Goal: Find specific page/section: Find specific page/section

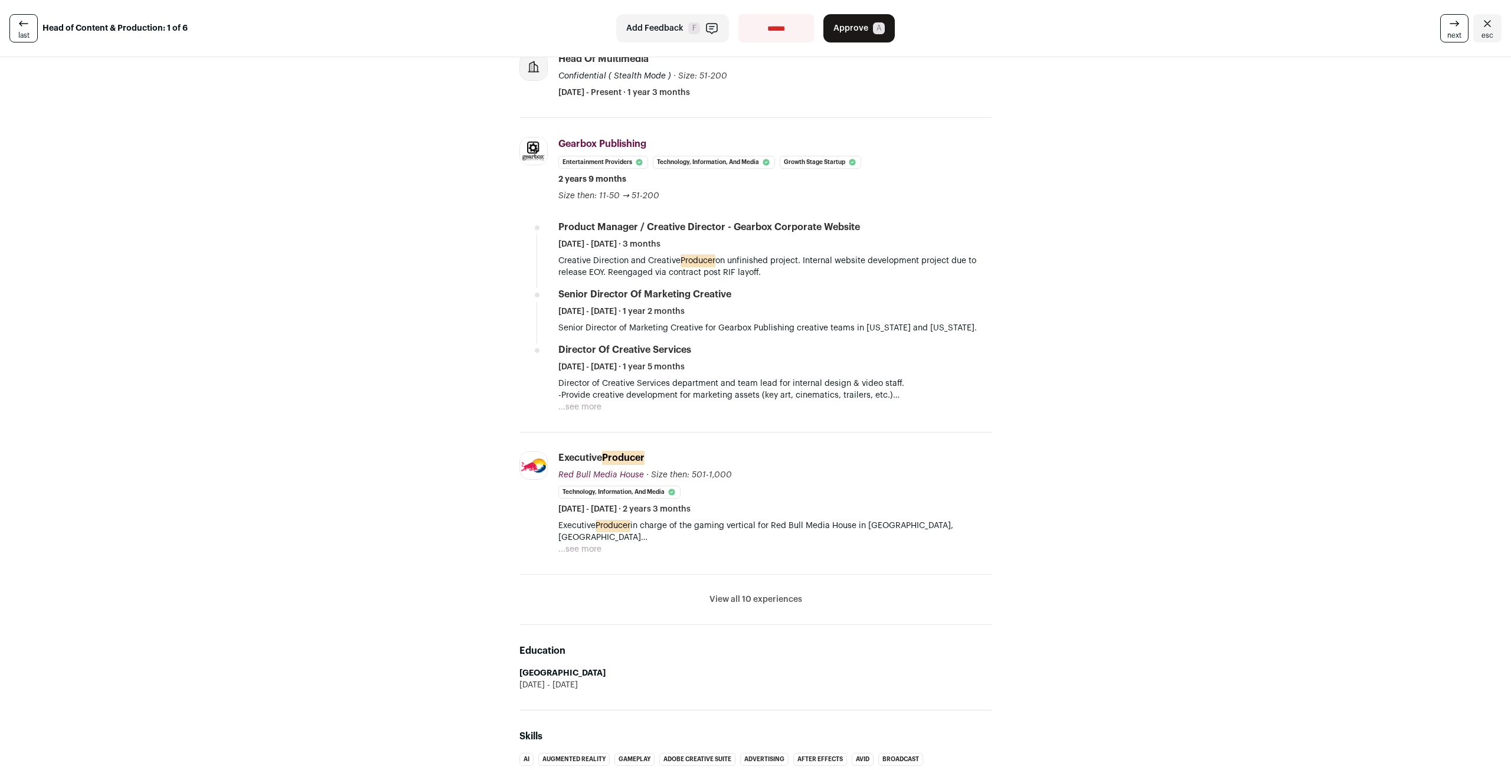
scroll to position [354, 0]
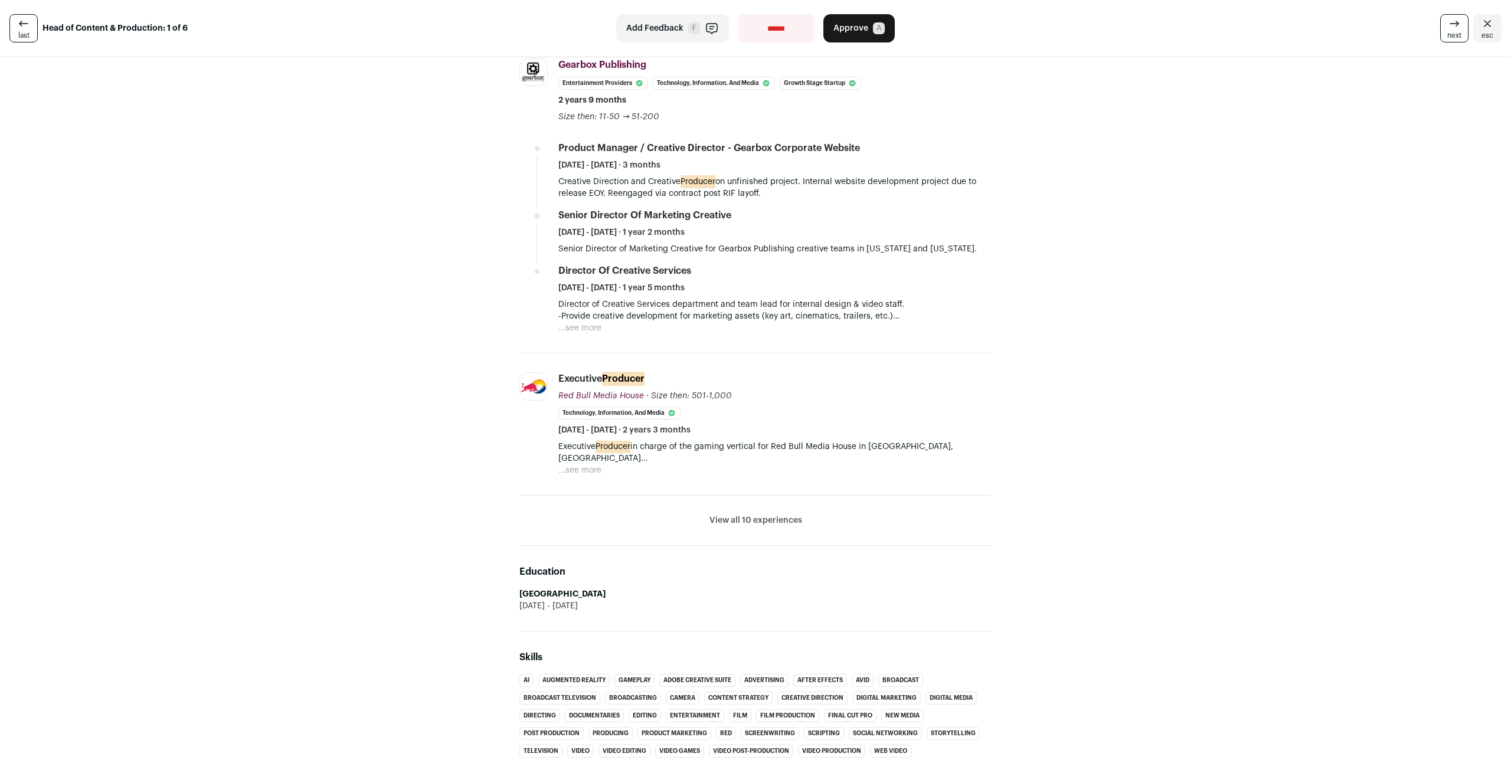
click at [761, 524] on button "View all 10 experiences" at bounding box center [755, 521] width 93 height 12
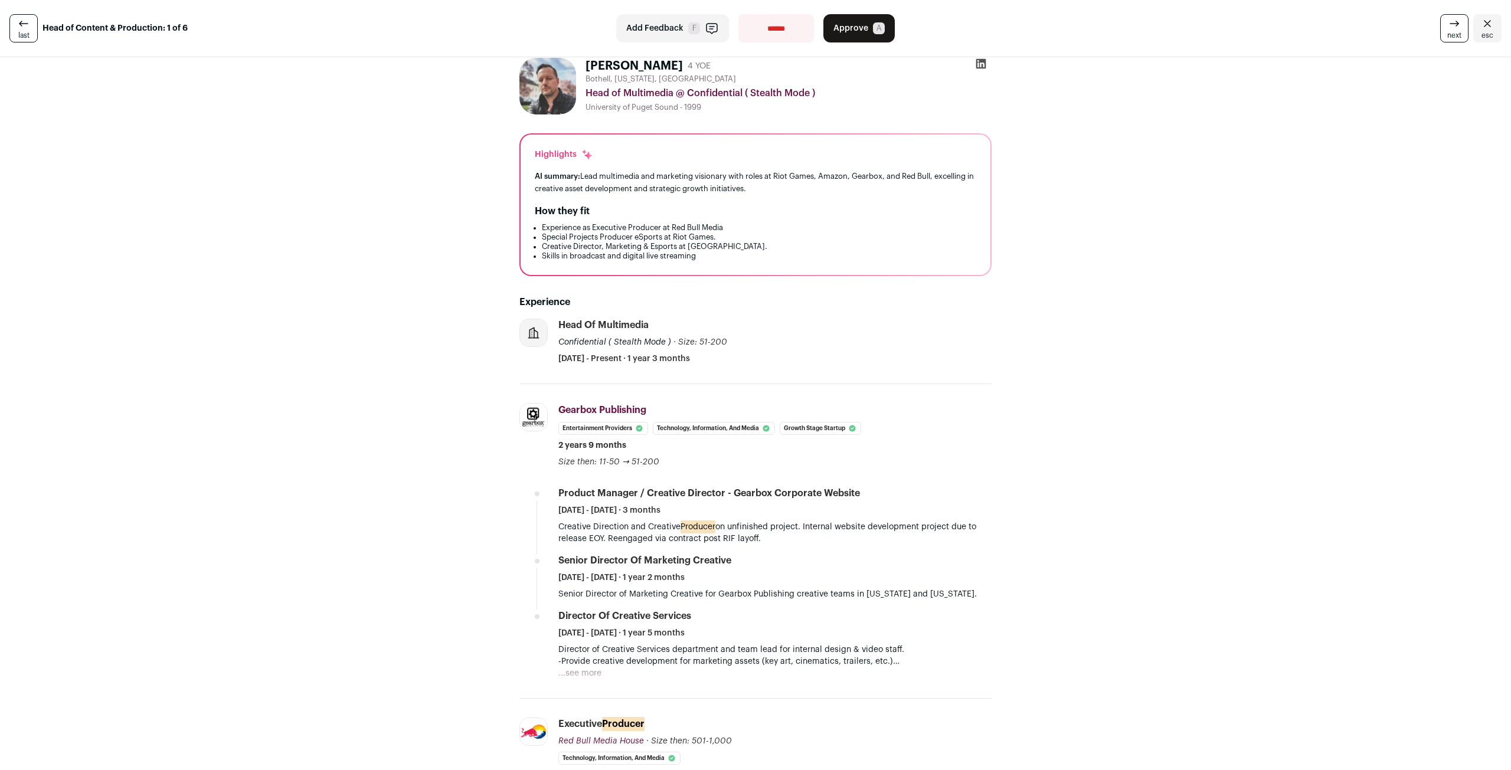
scroll to position [0, 0]
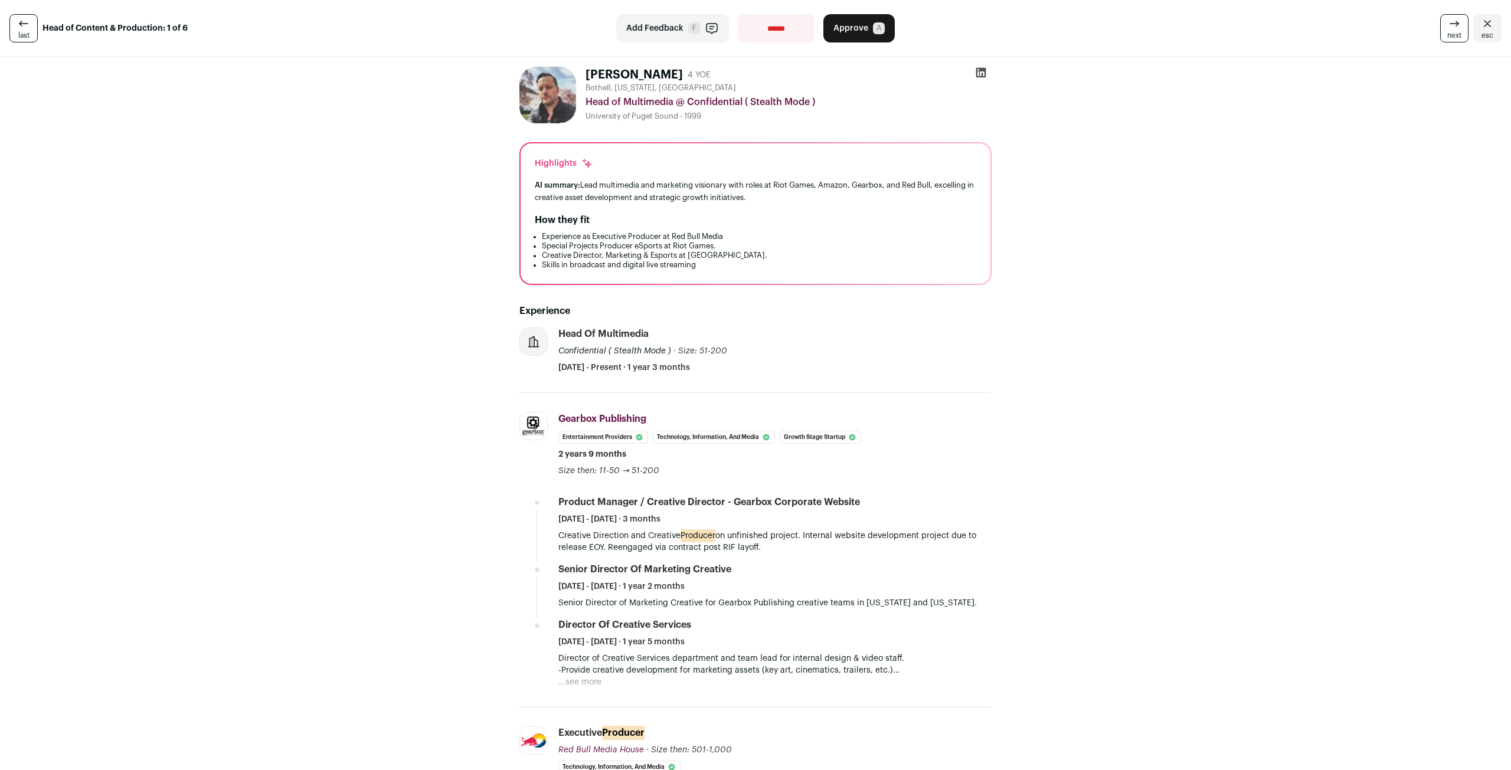
click at [17, 21] on icon at bounding box center [24, 24] width 14 height 14
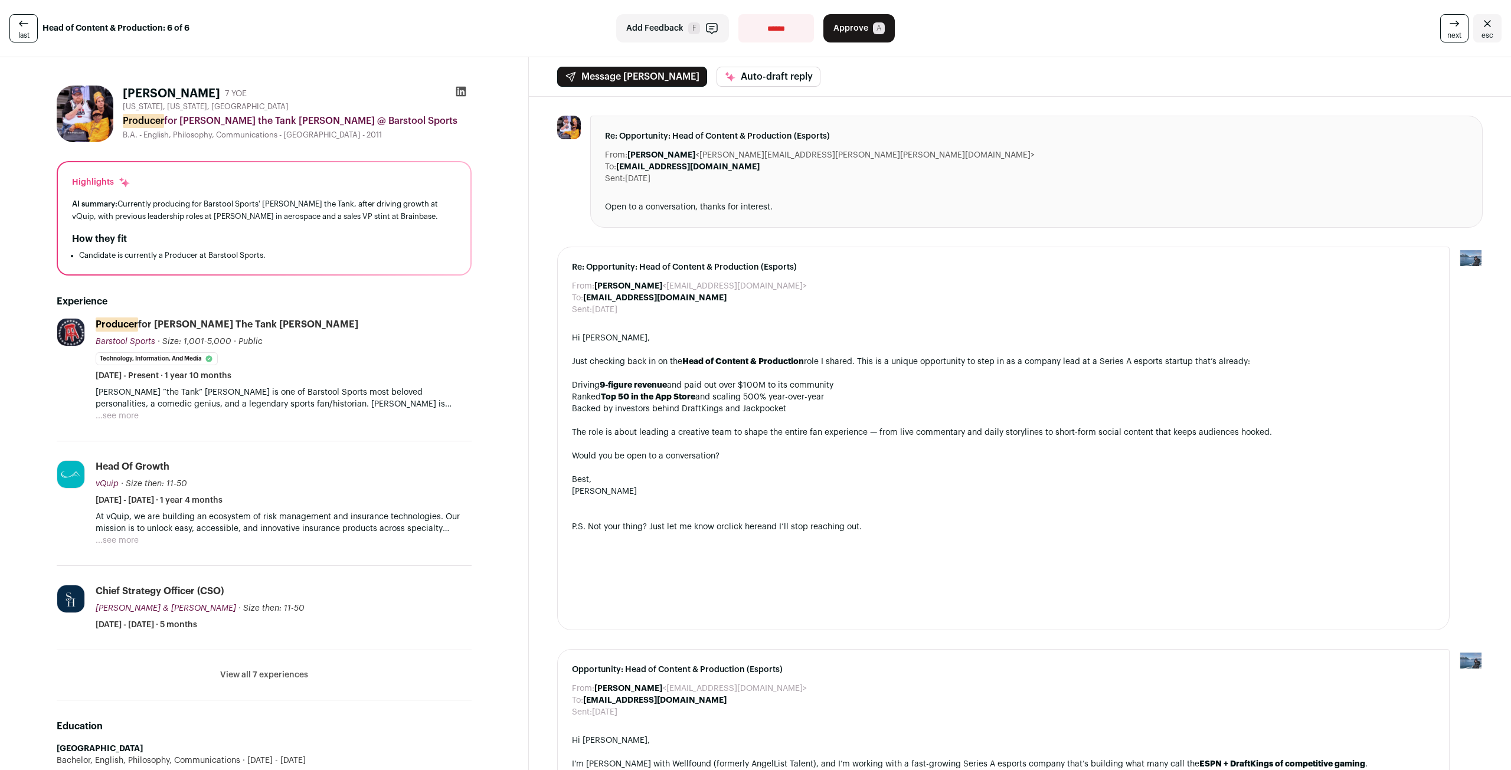
click at [34, 22] on link "last" at bounding box center [23, 28] width 28 height 28
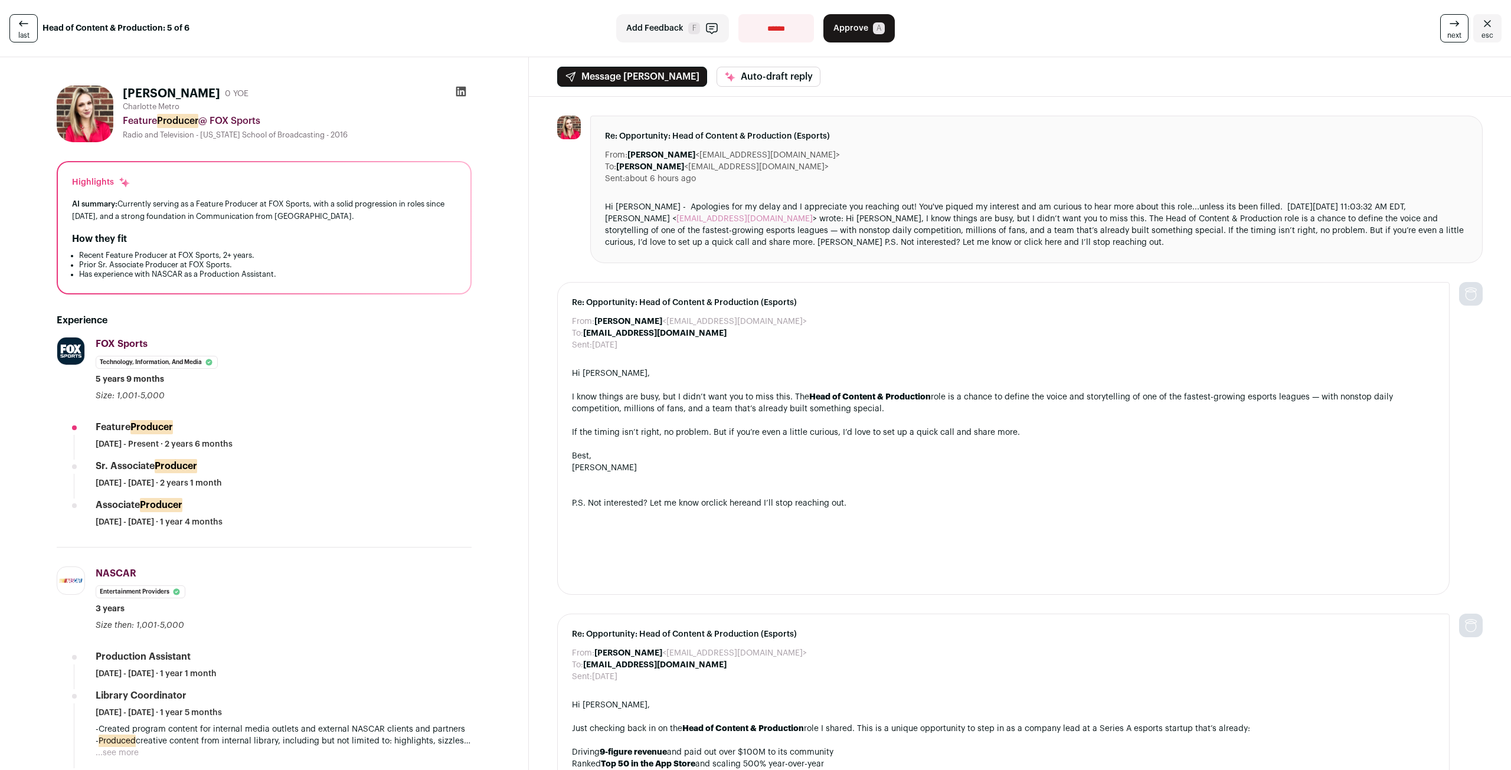
click at [27, 32] on span "last" at bounding box center [23, 35] width 11 height 9
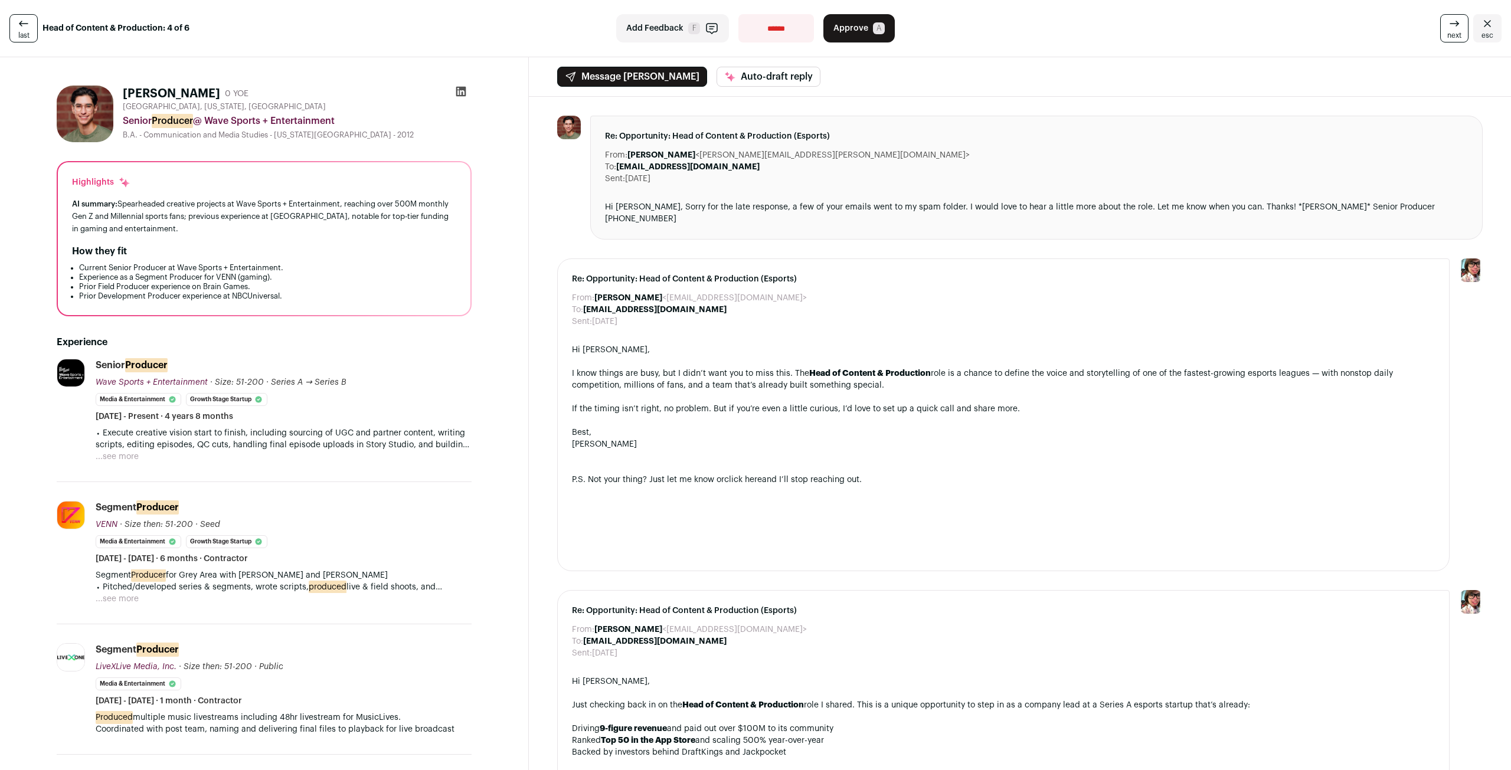
click at [27, 32] on span "last" at bounding box center [23, 35] width 11 height 9
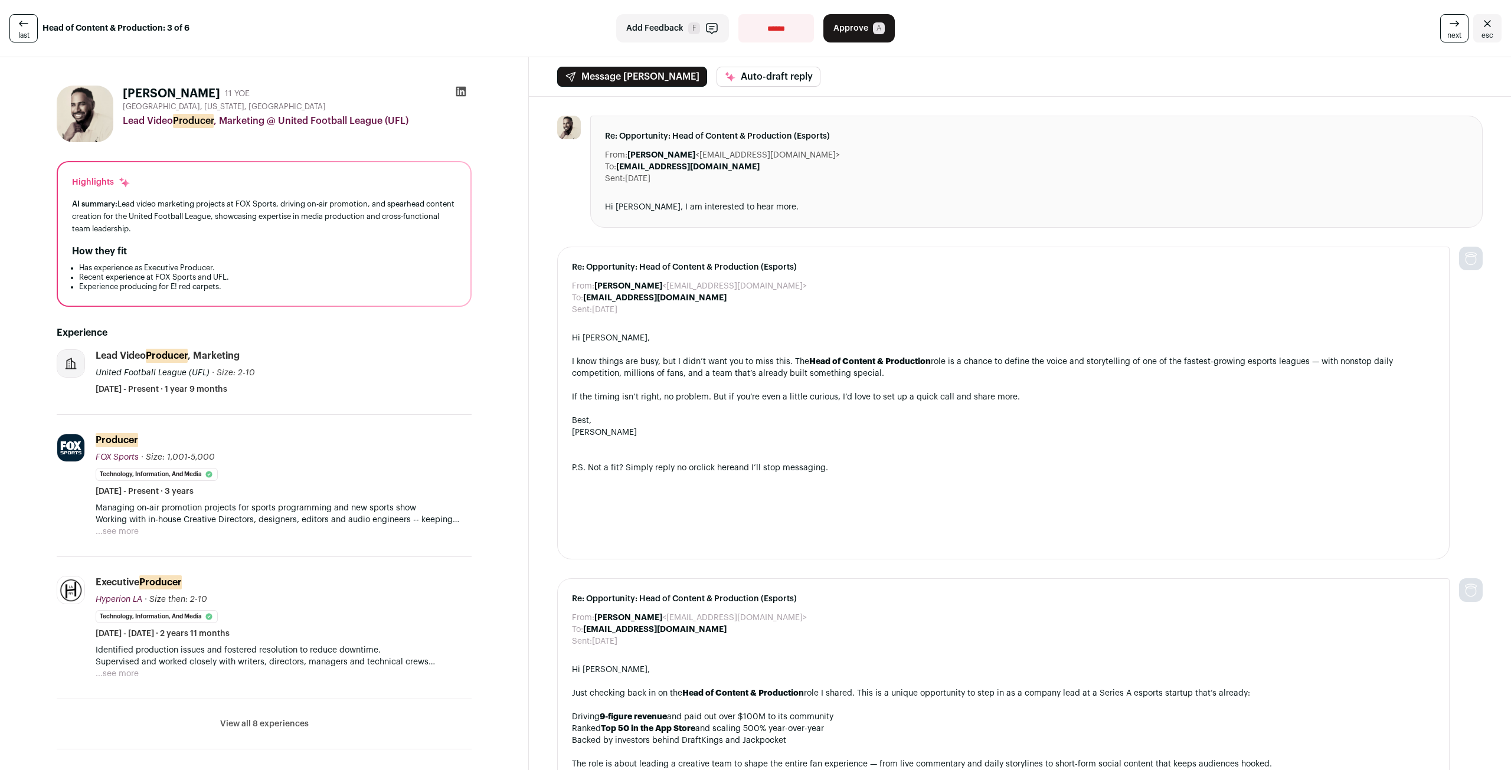
click at [27, 32] on span "last" at bounding box center [23, 35] width 11 height 9
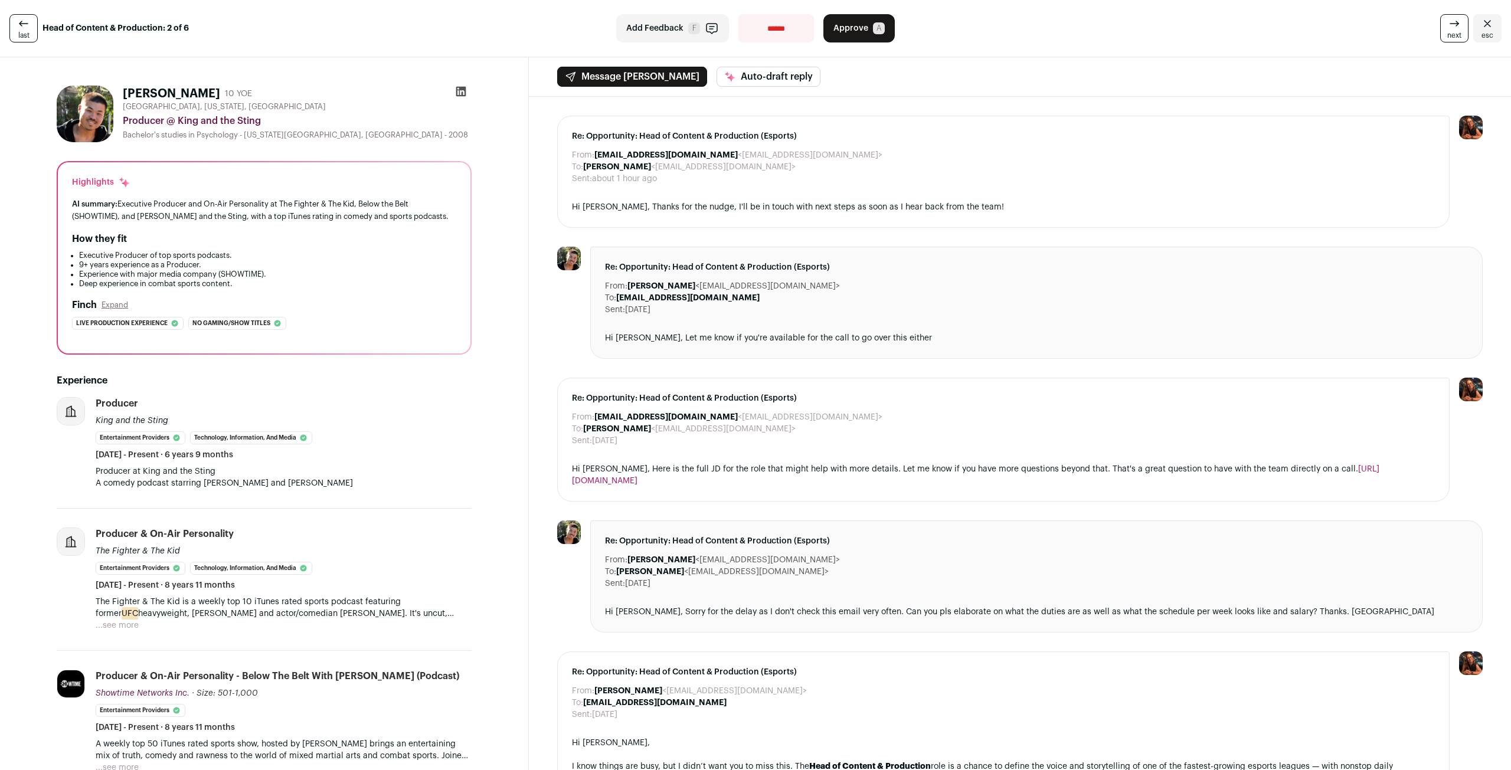
click at [27, 32] on span "last" at bounding box center [23, 35] width 11 height 9
